Goal: Transaction & Acquisition: Book appointment/travel/reservation

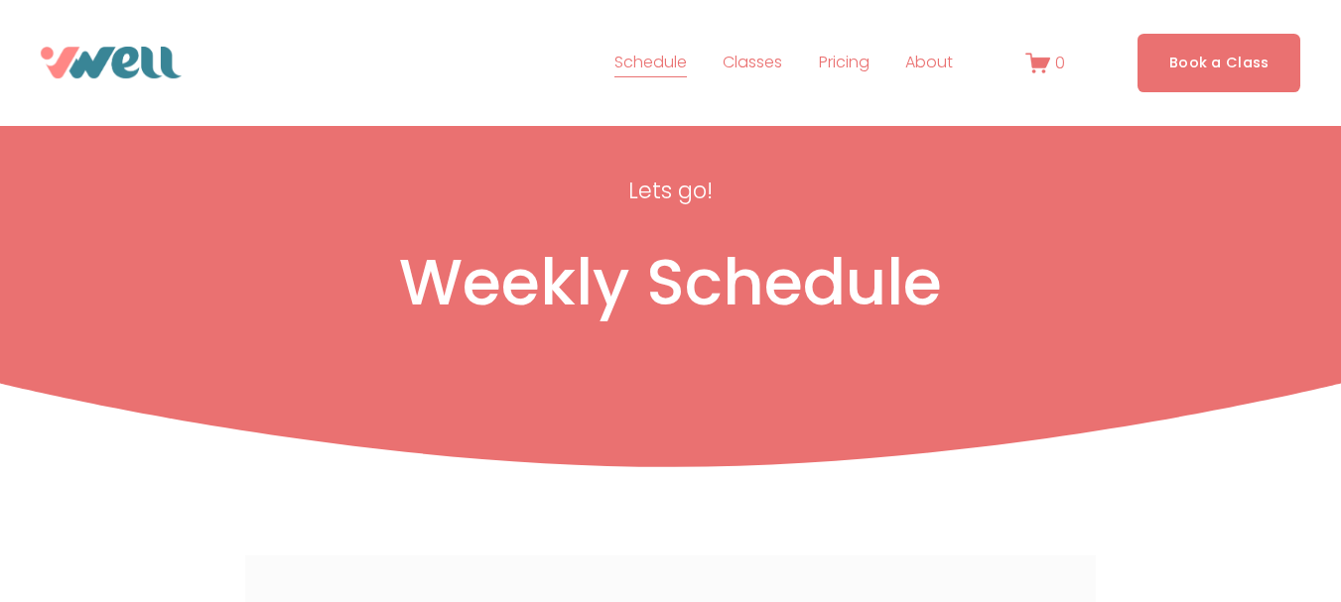
click at [1229, 72] on link "Book a Class" at bounding box center [1219, 63] width 164 height 59
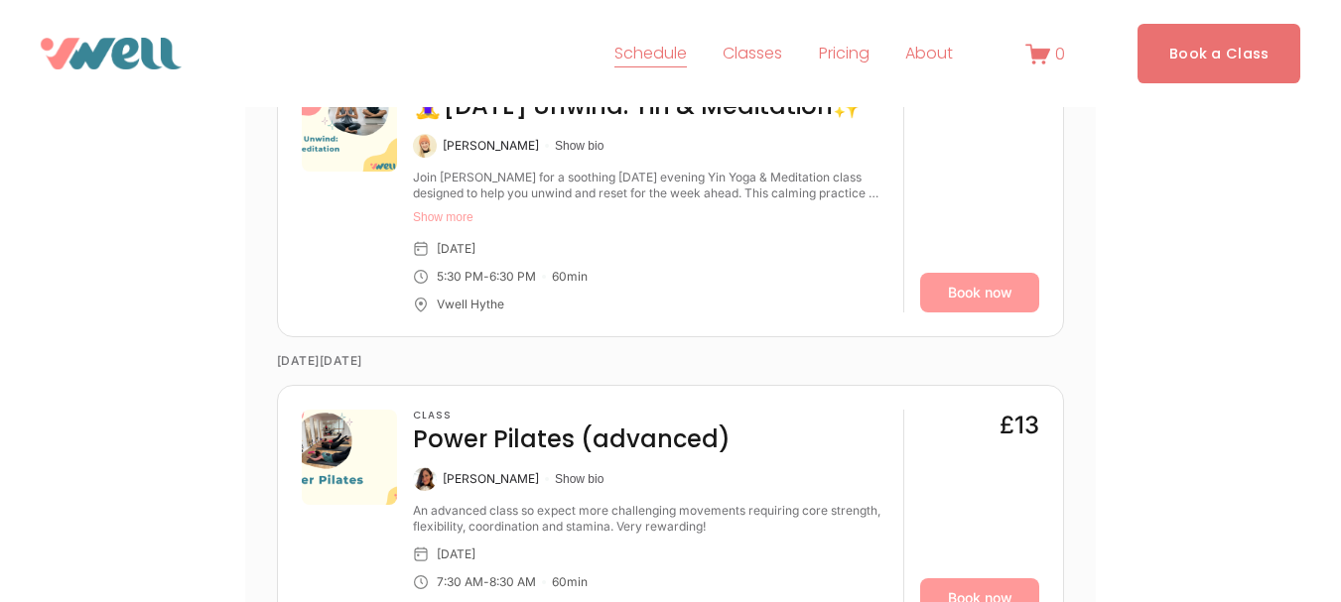
scroll to position [1106, 0]
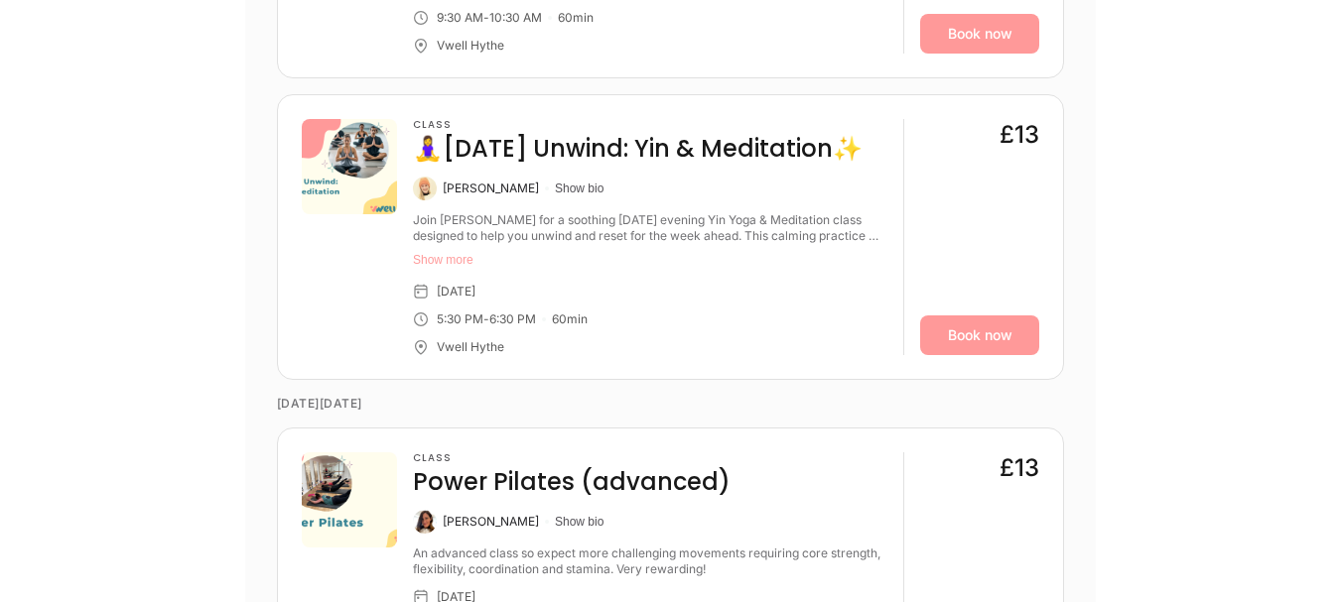
scroll to position [506, 0]
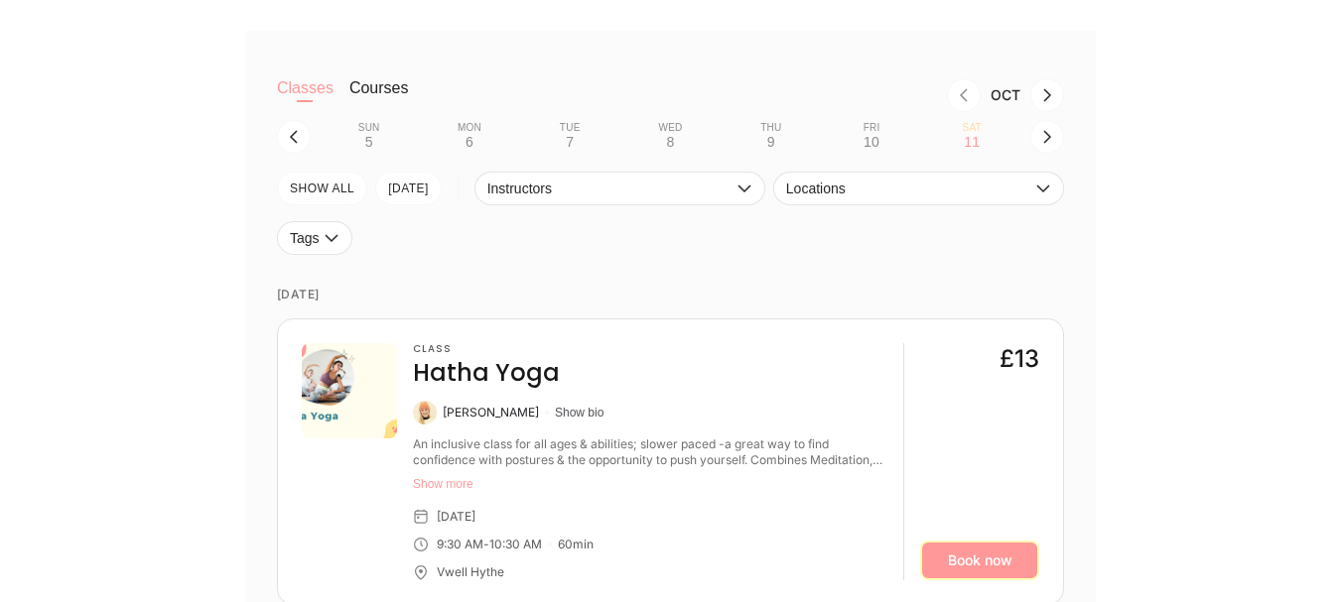
click at [984, 570] on link "Book now" at bounding box center [979, 561] width 119 height 40
